Goal: Task Accomplishment & Management: Manage account settings

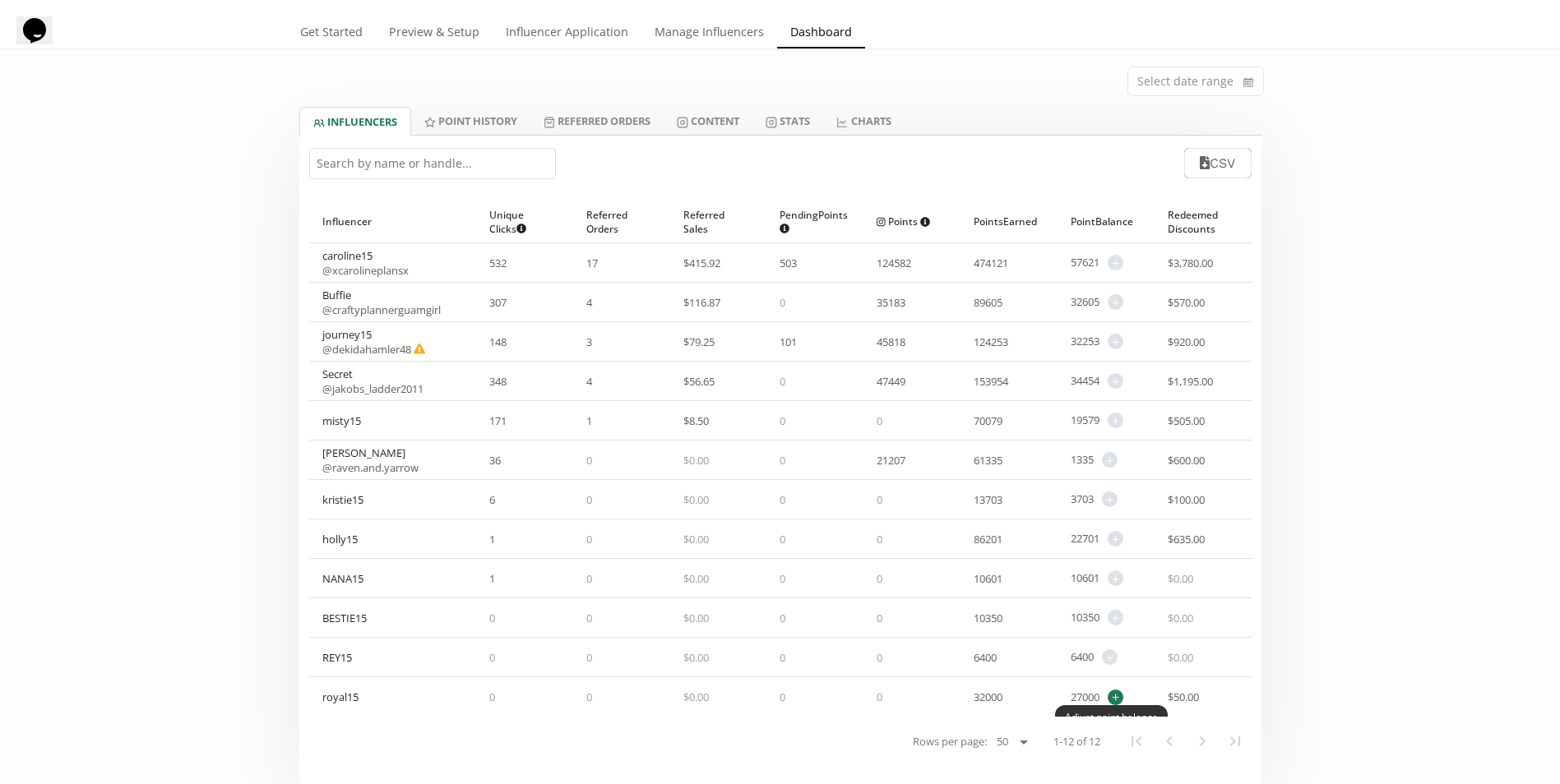
scroll to position [83, 0]
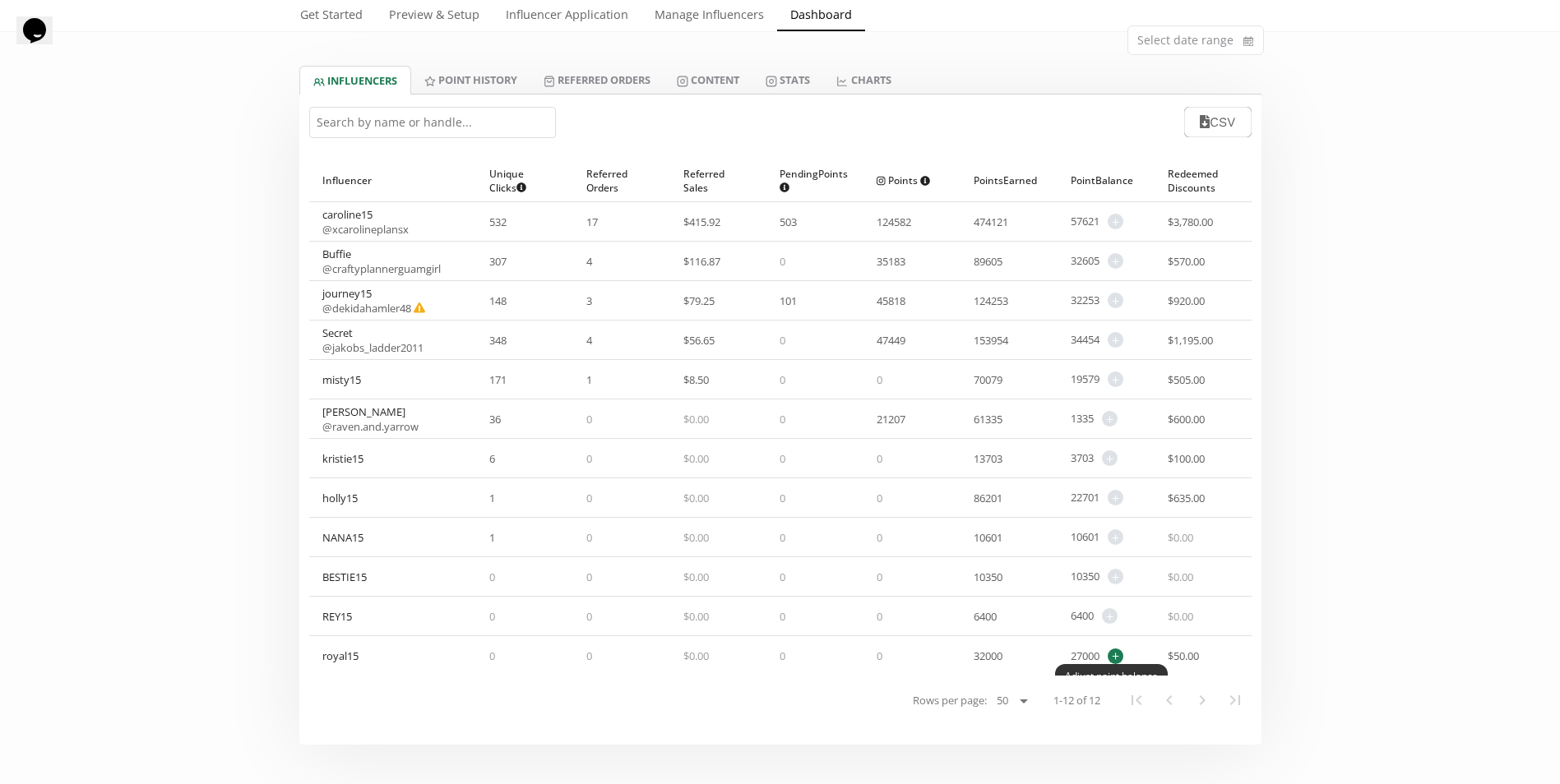
click at [1121, 654] on span "+" at bounding box center [1116, 657] width 16 height 16
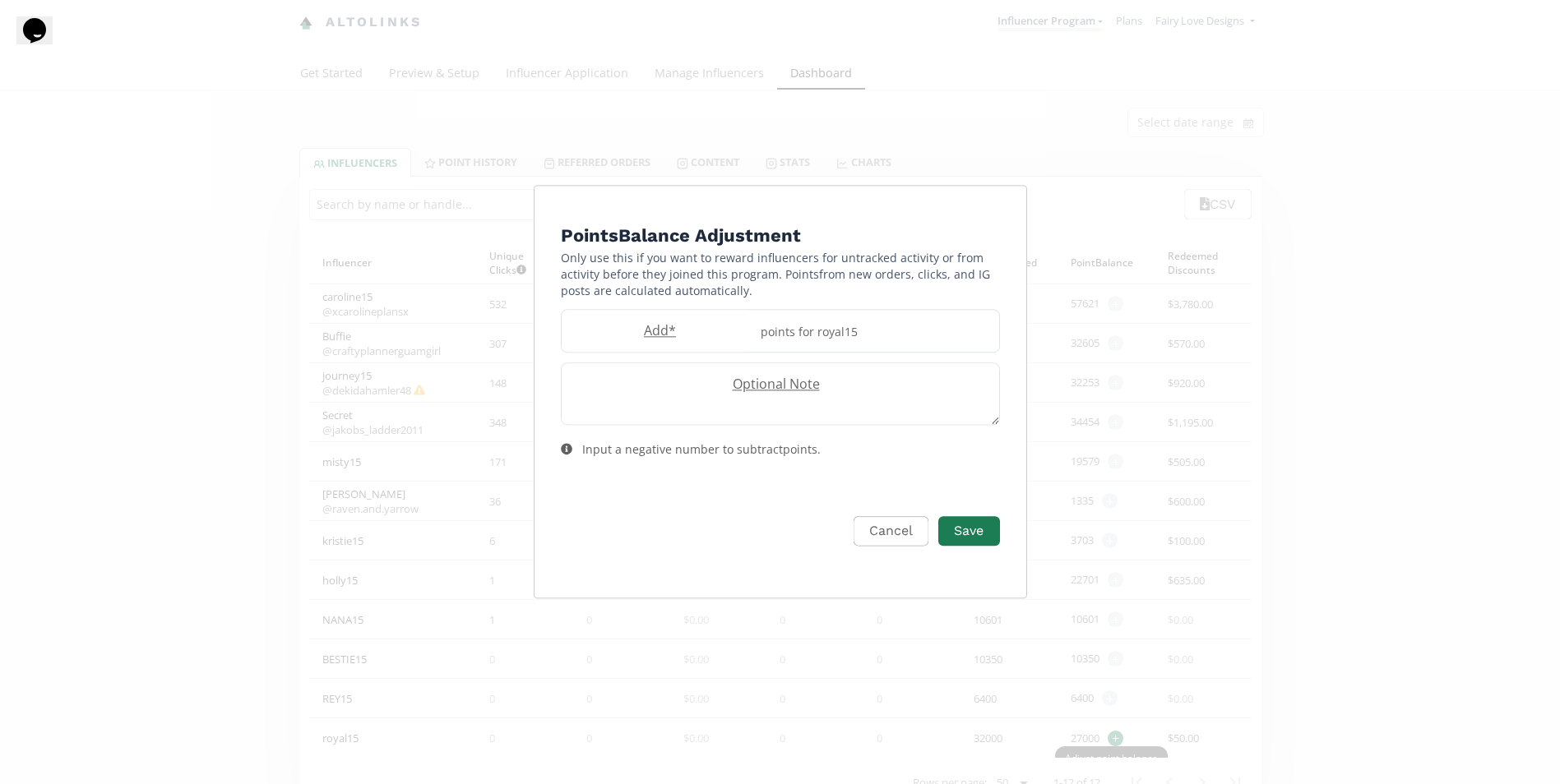
scroll to position [0, 0]
click at [807, 337] on div "points for royal15" at bounding box center [880, 330] width 248 height 42
type input "600"
click at [968, 533] on button "Save" at bounding box center [976, 531] width 66 height 36
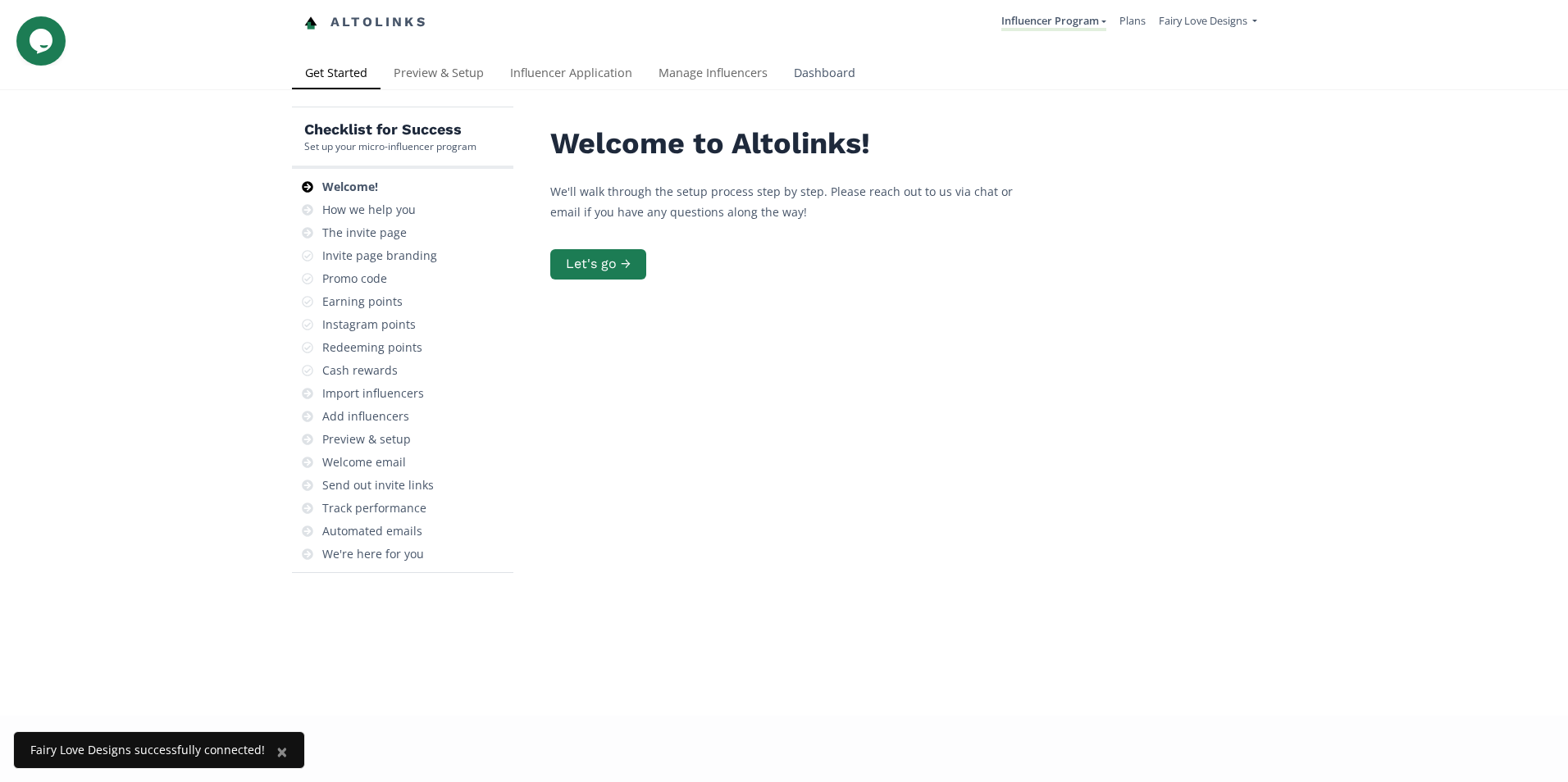
click at [830, 68] on link "Dashboard" at bounding box center [824, 74] width 87 height 33
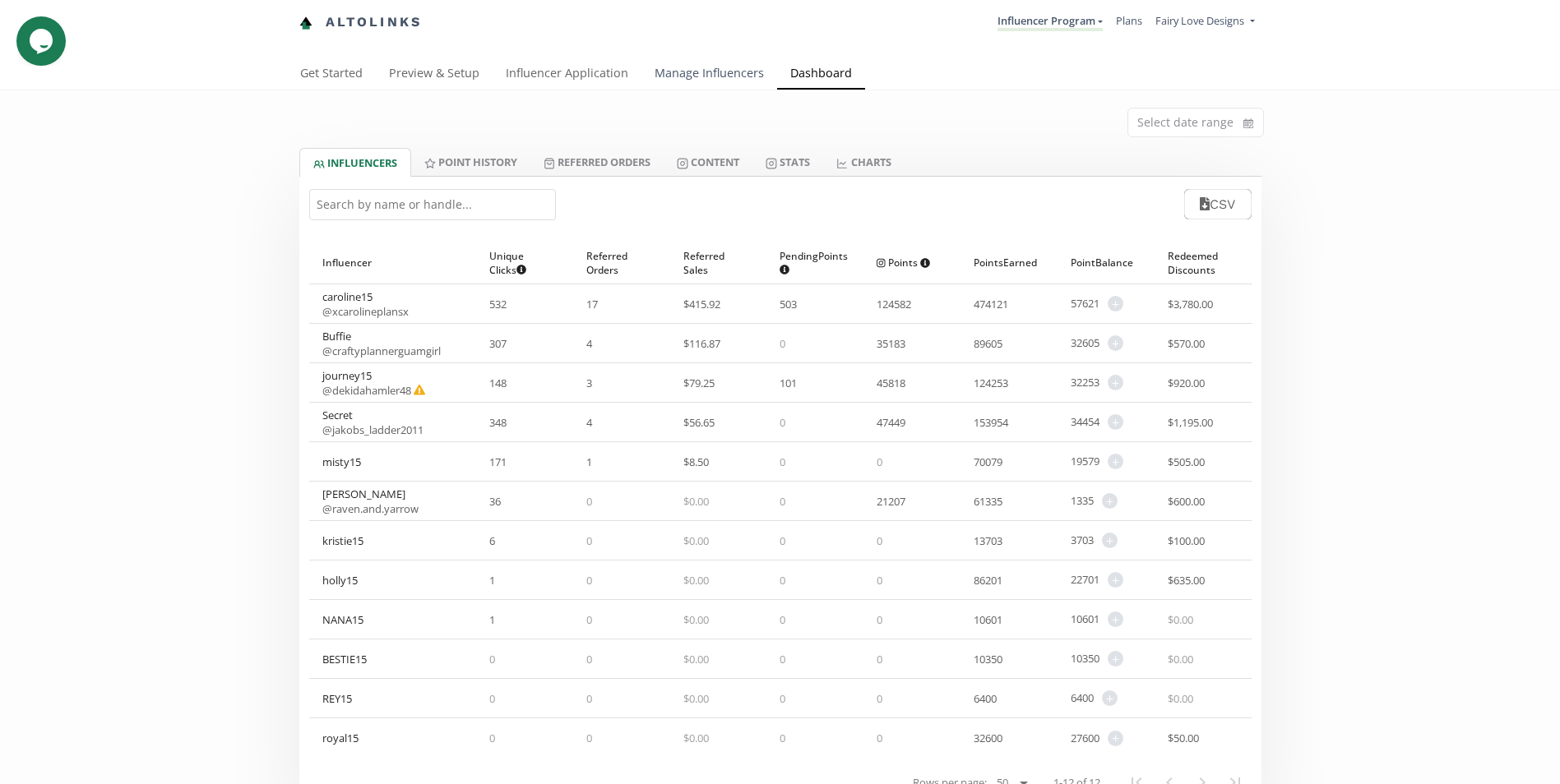
click at [707, 74] on link "Manage Influencers" at bounding box center [709, 75] width 135 height 33
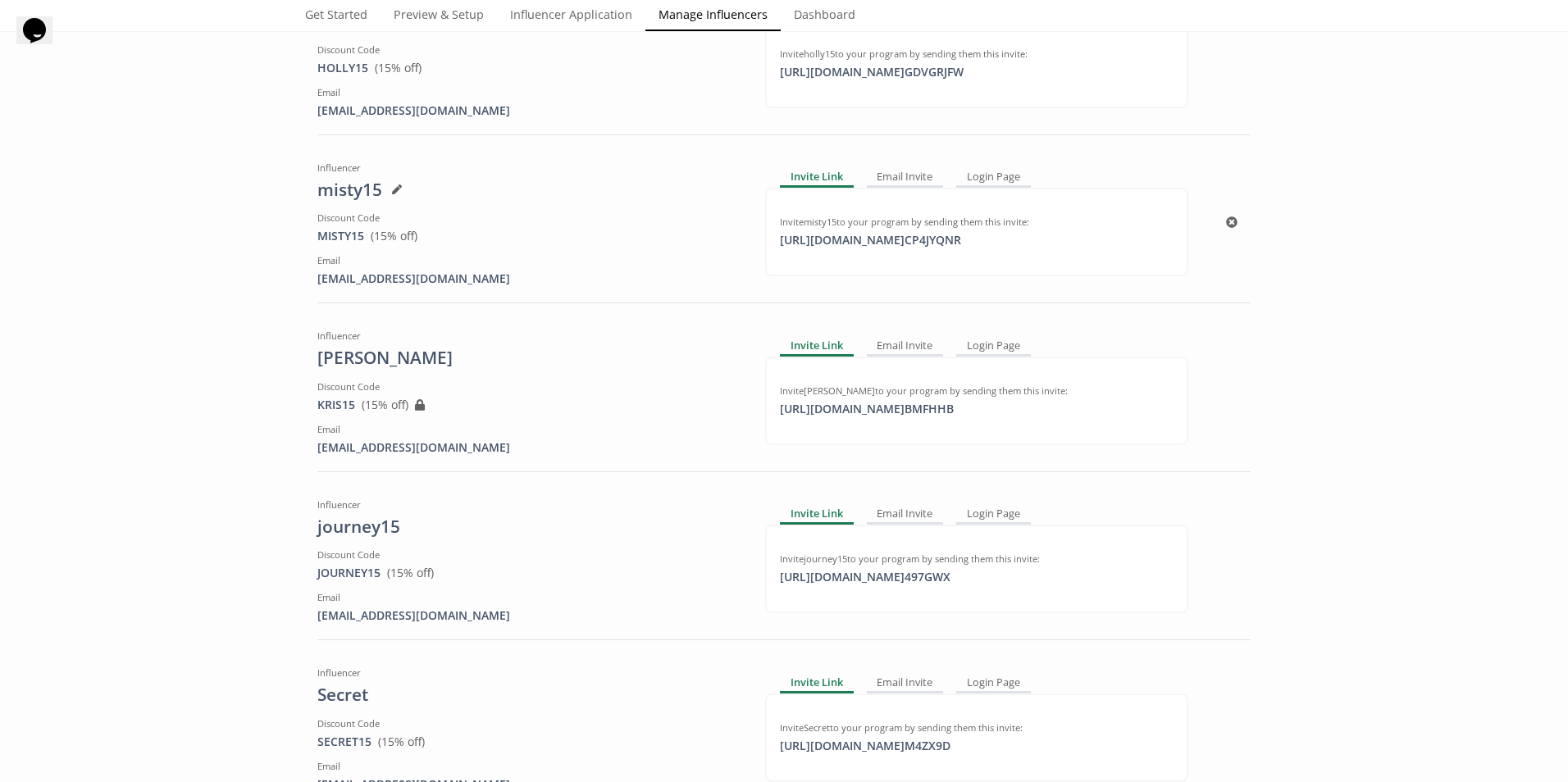
scroll to position [1148, 0]
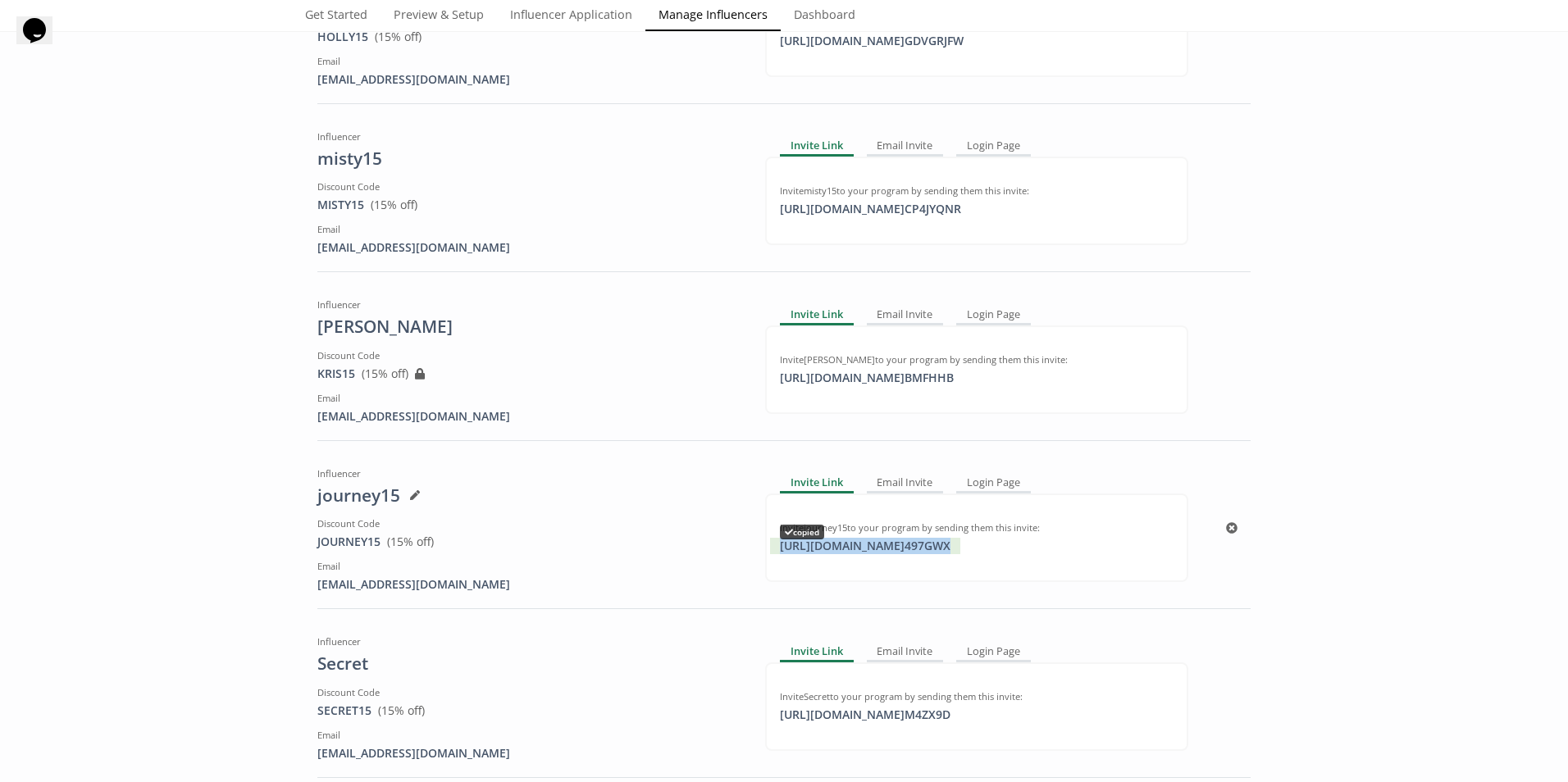
click at [801, 545] on div "[URL][DOMAIN_NAME] 497GWX copied" at bounding box center [865, 546] width 191 height 17
